Goal: Information Seeking & Learning: Learn about a topic

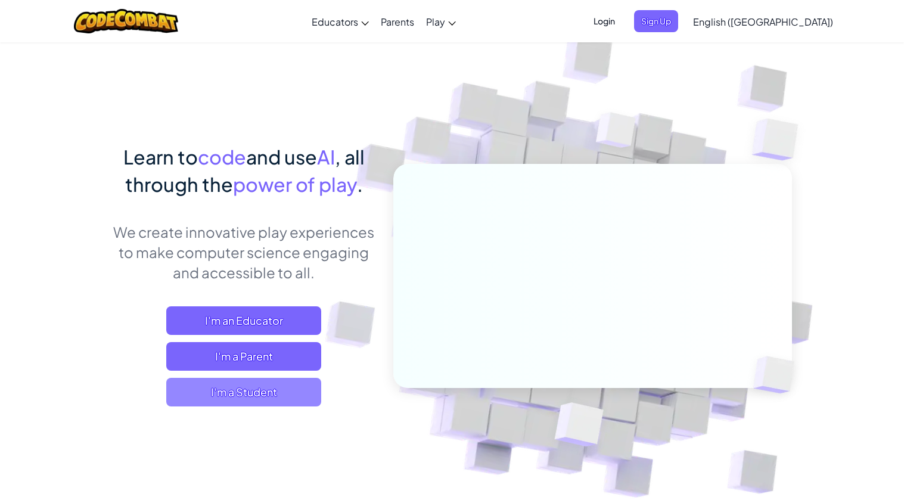
click at [296, 392] on span "I'm a Student" at bounding box center [243, 392] width 155 height 29
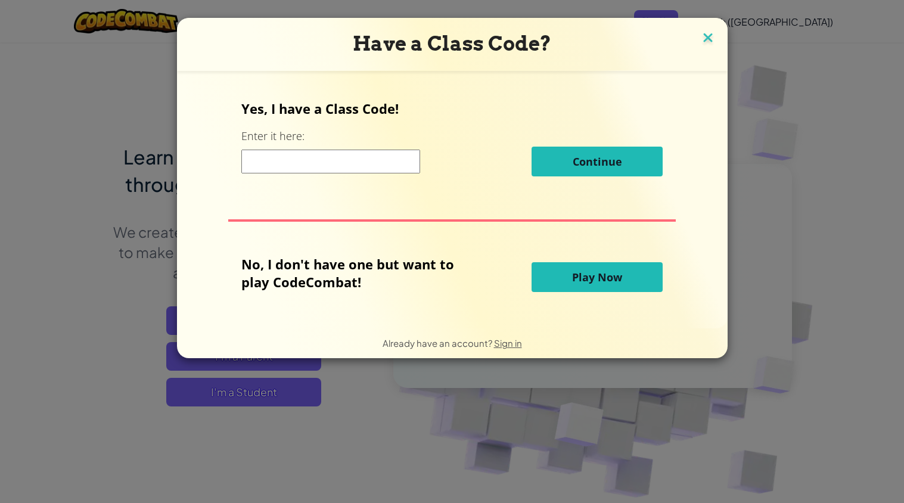
click at [706, 41] on img at bounding box center [707, 39] width 15 height 18
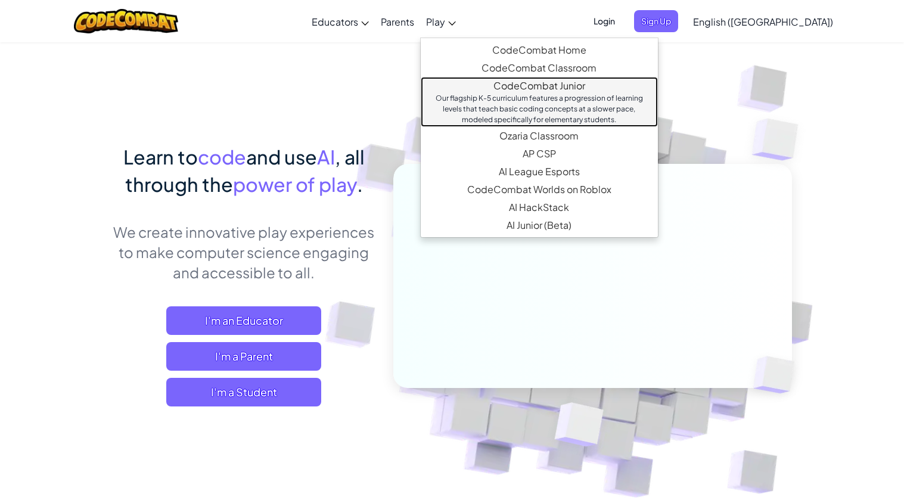
click at [495, 107] on div "Our flagship K-5 curriculum features a progression of learning levels that teac…" at bounding box center [539, 109] width 213 height 32
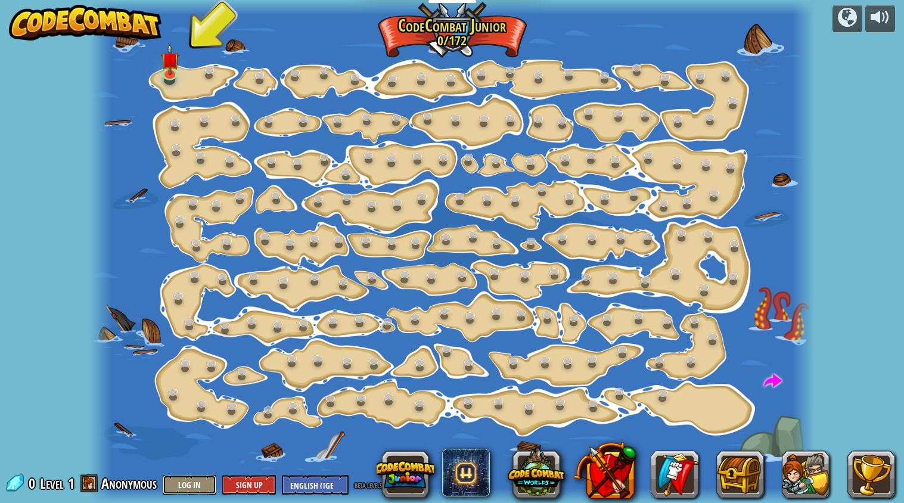
click at [200, 482] on button "Log In" at bounding box center [190, 485] width 54 height 20
